Goal: Complete application form

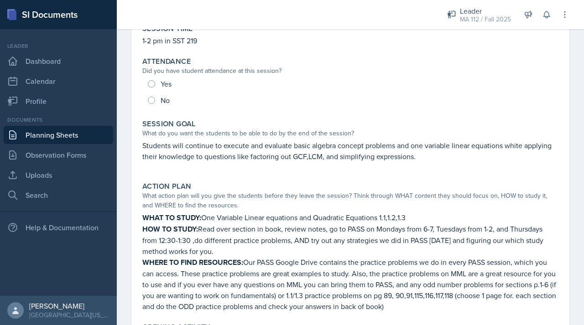
scroll to position [92, 0]
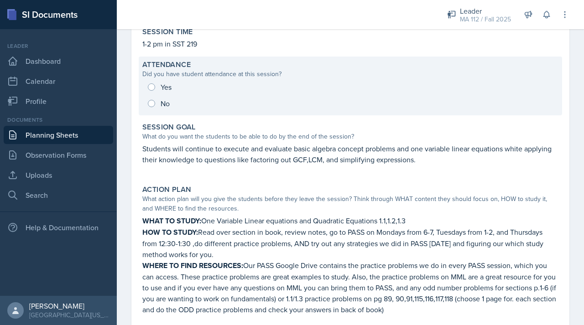
click at [174, 86] on div "Yes No" at bounding box center [350, 95] width 416 height 33
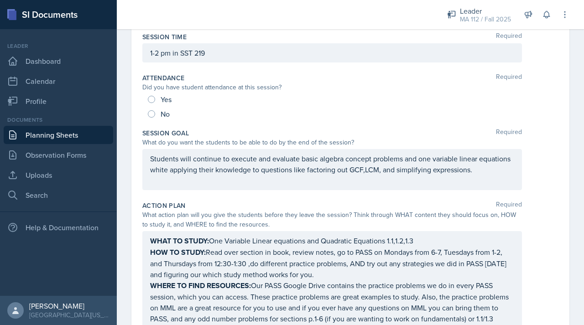
click at [160, 104] on div "Yes" at bounding box center [161, 99] width 26 height 15
click at [151, 95] on div "Yes" at bounding box center [161, 99] width 26 height 15
click at [151, 104] on div "Yes" at bounding box center [161, 99] width 26 height 15
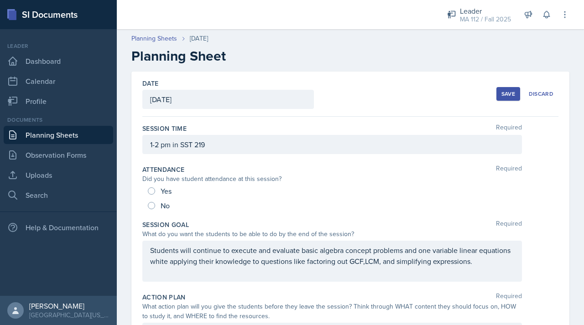
click at [320, 85] on div "Date [DATE] [DATE] 27 28 29 30 31 1 2 3 4 5 6 7 8 9 10 11 12 13 14 15 16 17 18 …" at bounding box center [350, 94] width 416 height 45
click at [160, 194] on div "Yes" at bounding box center [161, 191] width 26 height 15
click at [151, 193] on input "Yes" at bounding box center [151, 190] width 7 height 7
radio input "true"
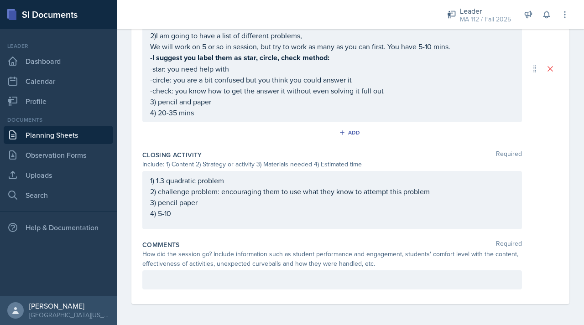
scroll to position [564, 0]
click at [178, 274] on p at bounding box center [332, 279] width 364 height 11
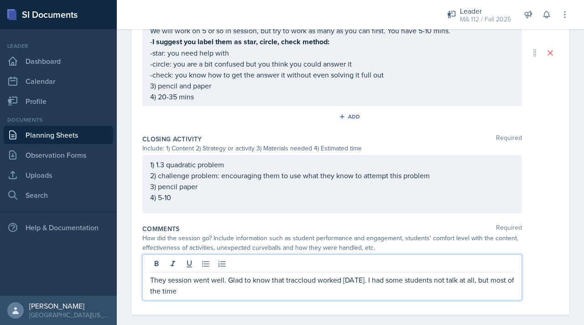
click at [395, 277] on p "They session went well. Glad to know that traccloud worked [DATE]. I had some s…" at bounding box center [332, 286] width 364 height 22
click at [399, 277] on p "They session went well. Glad to know that traccloud worked [DATE]. I had some s…" at bounding box center [332, 286] width 364 height 22
click at [416, 280] on p "They session went well. Glad to know that traccloud worked [DATE]. I had a stud…" at bounding box center [332, 286] width 364 height 22
click at [257, 290] on p "They session went well. Glad to know that traccloud worked [DATE]. I had a stud…" at bounding box center [332, 286] width 364 height 22
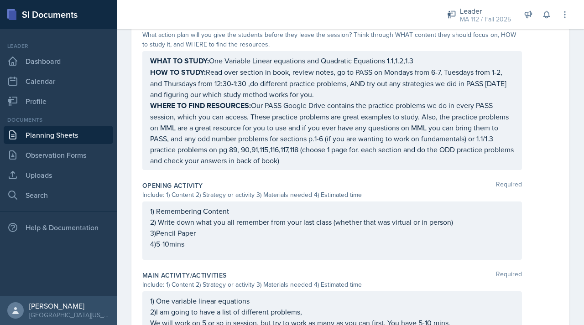
scroll to position [0, 0]
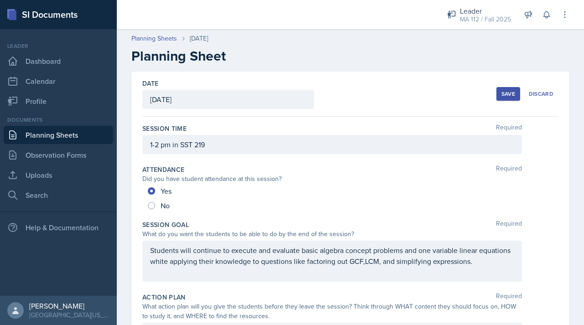
click at [504, 94] on div "Save" at bounding box center [508, 93] width 14 height 7
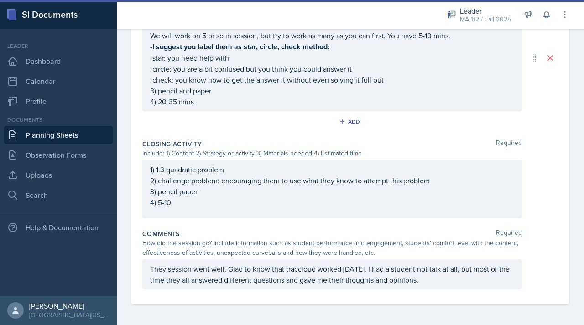
scroll to position [488, 0]
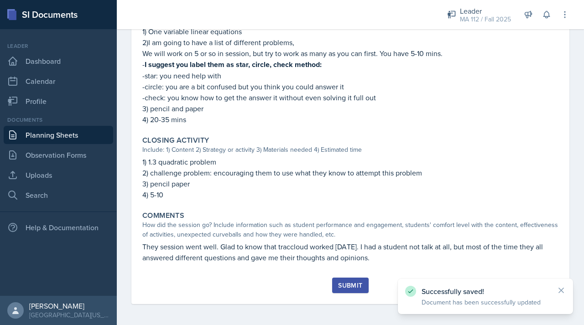
click at [344, 286] on div "Submit" at bounding box center [350, 285] width 24 height 7
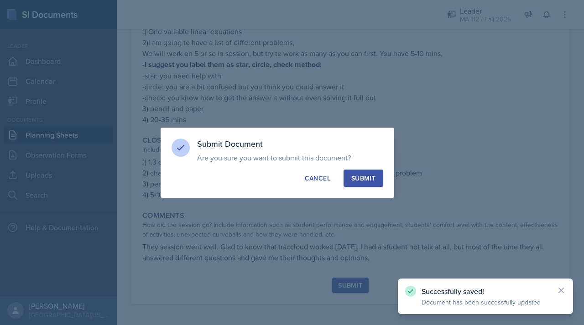
click at [365, 181] on div "Submit" at bounding box center [363, 178] width 24 height 9
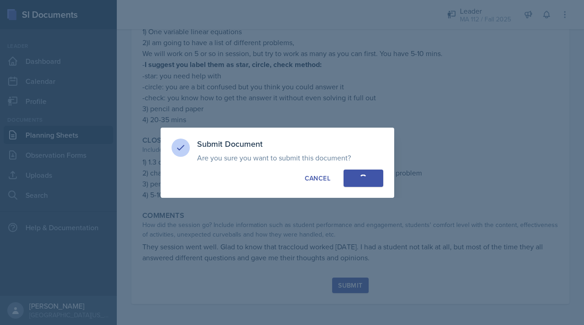
radio input "true"
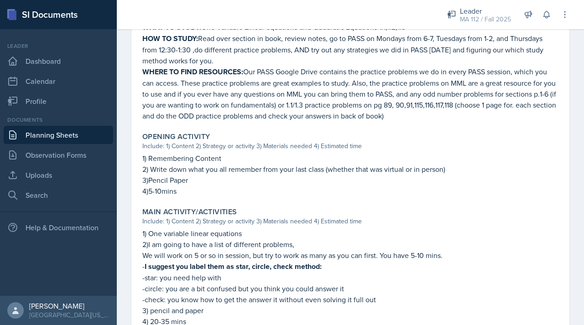
scroll to position [461, 0]
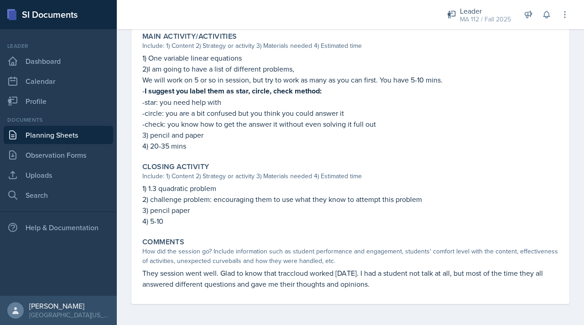
click at [93, 136] on link "Planning Sheets" at bounding box center [58, 135] width 109 height 18
